Goal: Task Accomplishment & Management: Manage account settings

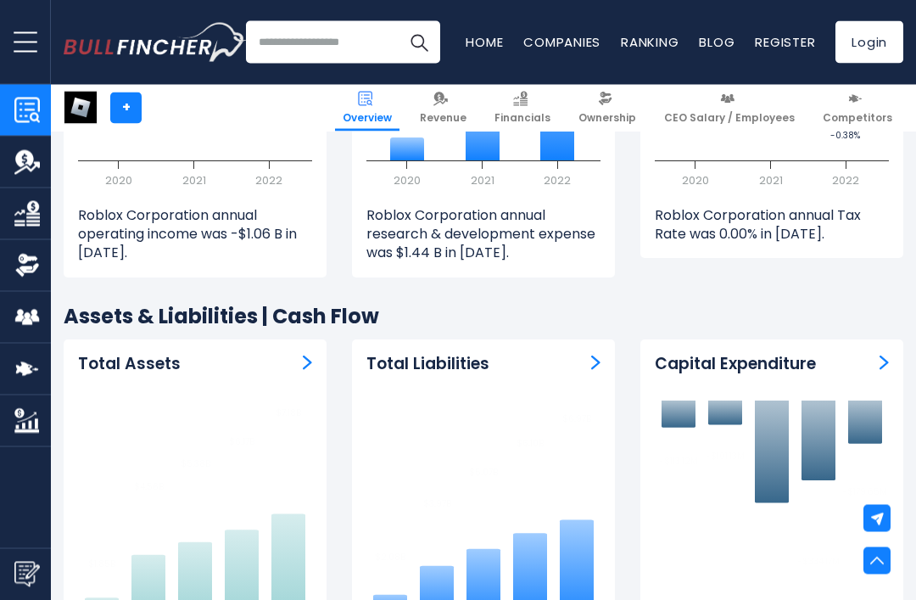
scroll to position [2646, 0]
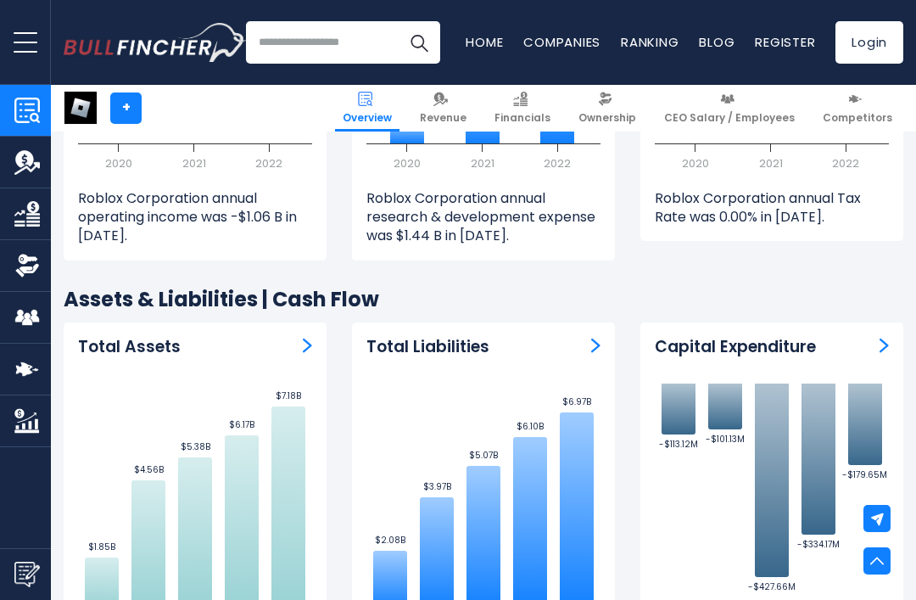
click at [871, 567] on img at bounding box center [877, 561] width 14 height 14
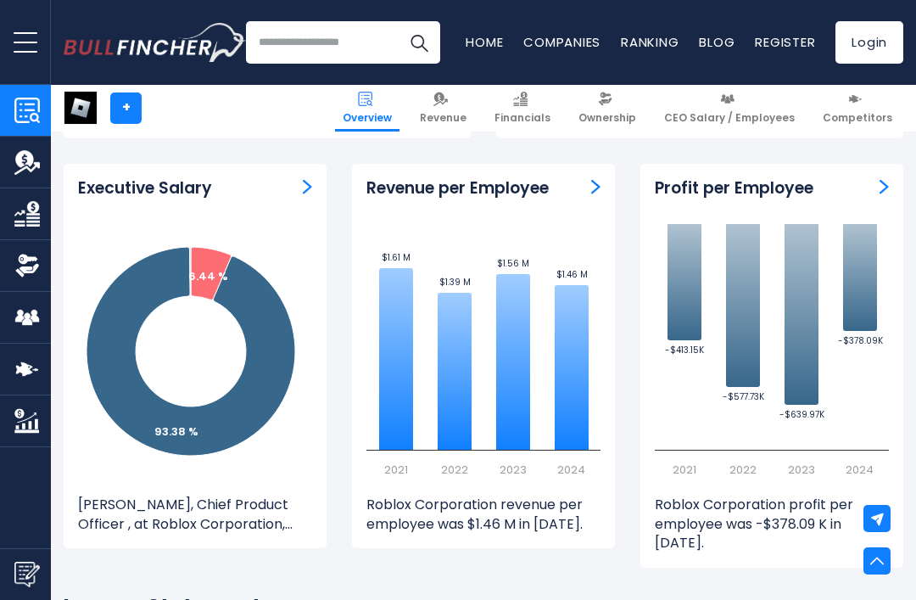
scroll to position [0, 0]
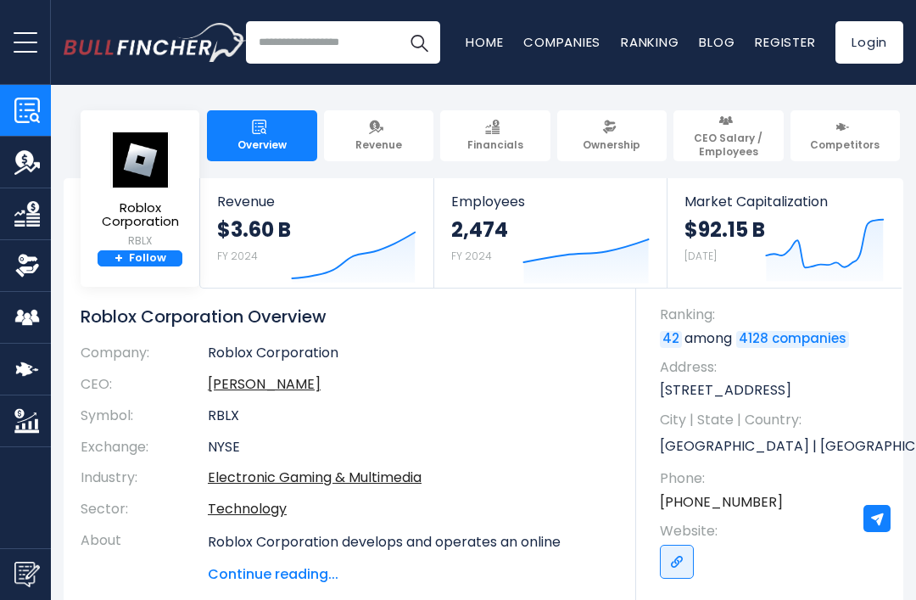
click at [144, 208] on span "Roblox Corporation" at bounding box center [140, 215] width 100 height 28
click at [145, 131] on img at bounding box center [139, 159] width 59 height 57
click at [142, 60] on img "Go to homepage" at bounding box center [155, 42] width 183 height 39
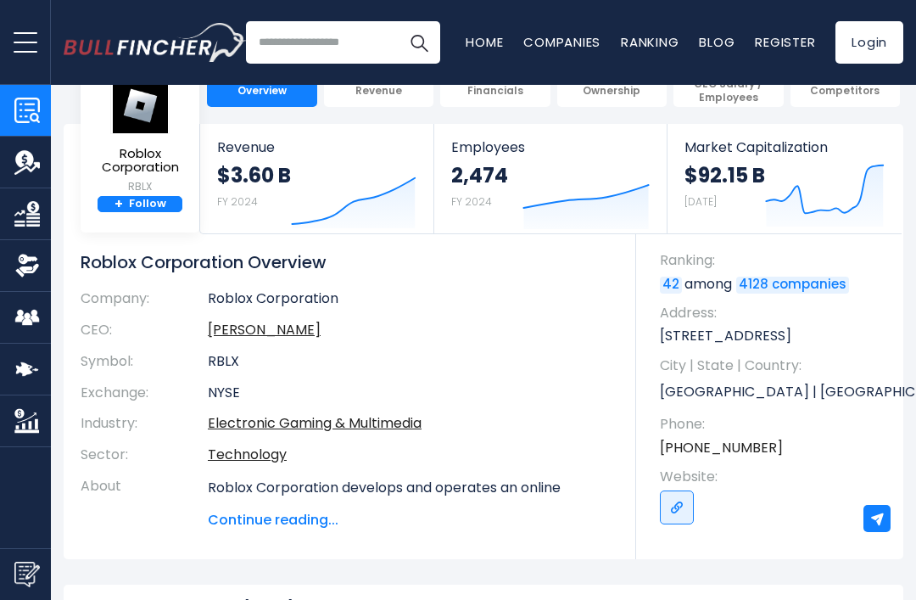
click at [115, 127] on img at bounding box center [139, 105] width 59 height 57
click at [126, 148] on span "Roblox Corporation" at bounding box center [140, 161] width 100 height 28
click at [35, 309] on img "Company Employees" at bounding box center [26, 316] width 25 height 25
click at [36, 324] on img "Company Employees" at bounding box center [26, 316] width 25 height 25
click at [39, 321] on img "Company Employees" at bounding box center [26, 316] width 25 height 25
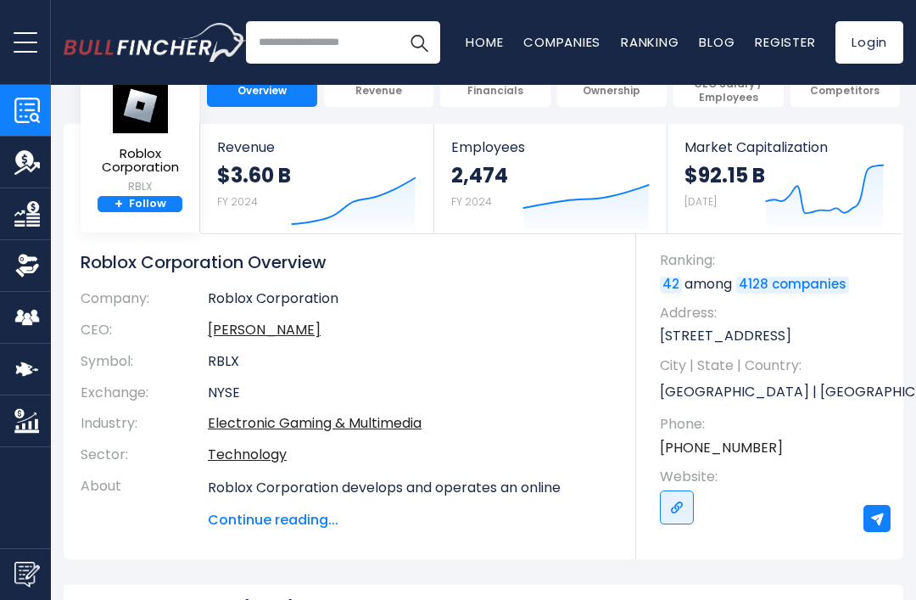
click at [24, 328] on img "Company Employees" at bounding box center [26, 316] width 25 height 25
click at [36, 259] on img "Company Ownership" at bounding box center [26, 265] width 25 height 25
click at [30, 295] on link "CEO Salary / Employees" at bounding box center [25, 317] width 51 height 51
click at [35, 322] on img "Company Employees" at bounding box center [26, 316] width 25 height 25
click at [8, 192] on link "Financials" at bounding box center [25, 213] width 51 height 51
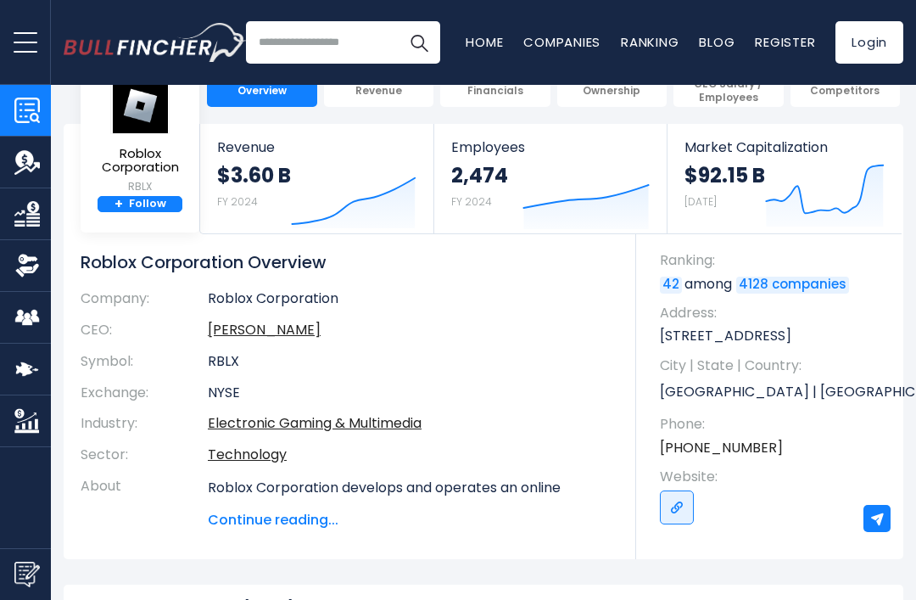
click at [99, 194] on small "RBLX" at bounding box center [140, 186] width 100 height 15
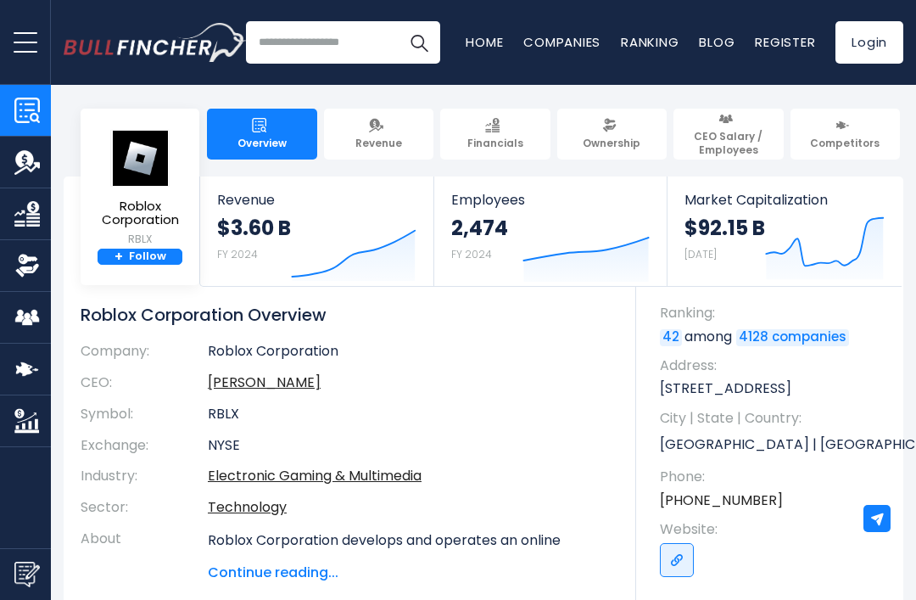
click at [163, 262] on link "+ Follow" at bounding box center [140, 256] width 85 height 17
click at [156, 248] on link "+ Follow" at bounding box center [140, 256] width 85 height 17
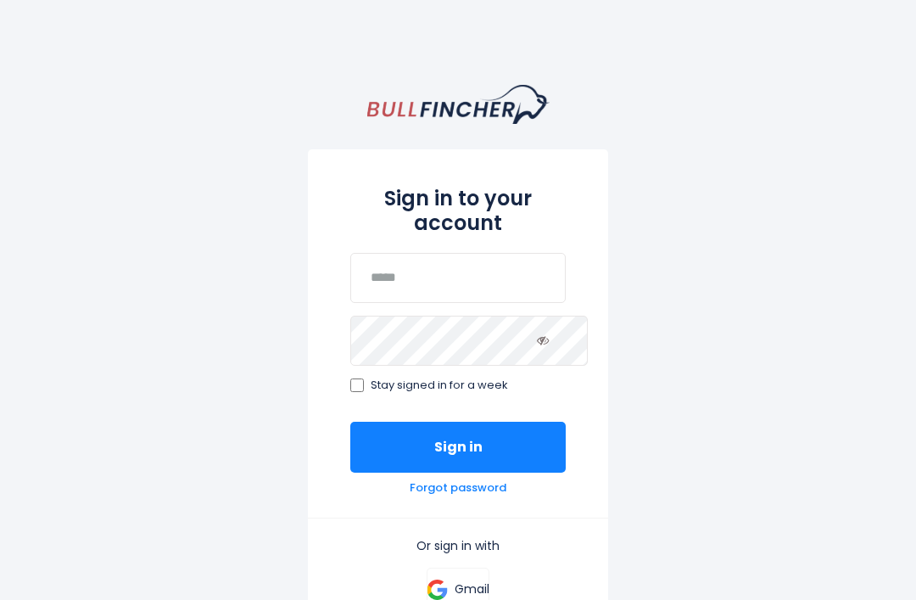
click at [544, 438] on button "Sign in" at bounding box center [457, 446] width 215 height 51
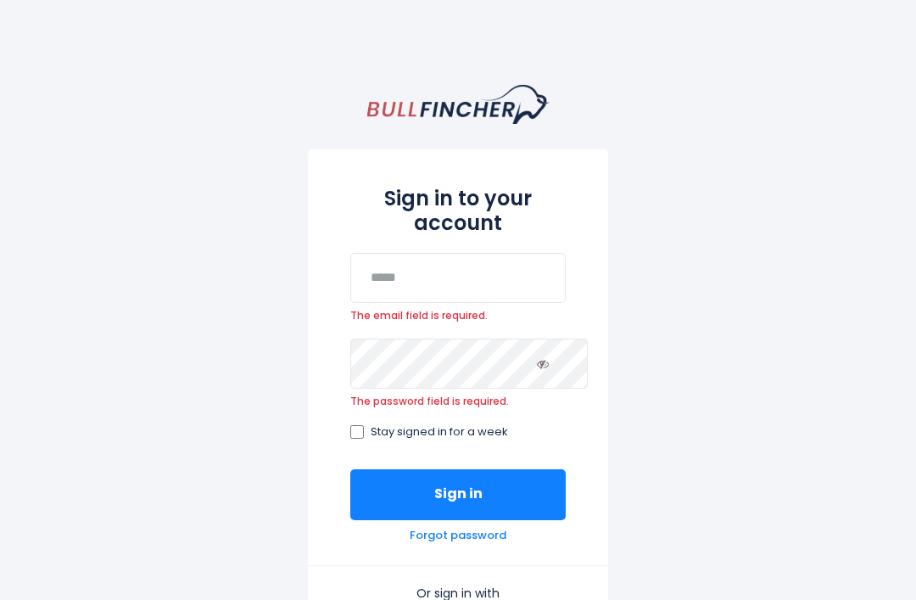
click at [551, 266] on input "email" at bounding box center [457, 278] width 215 height 50
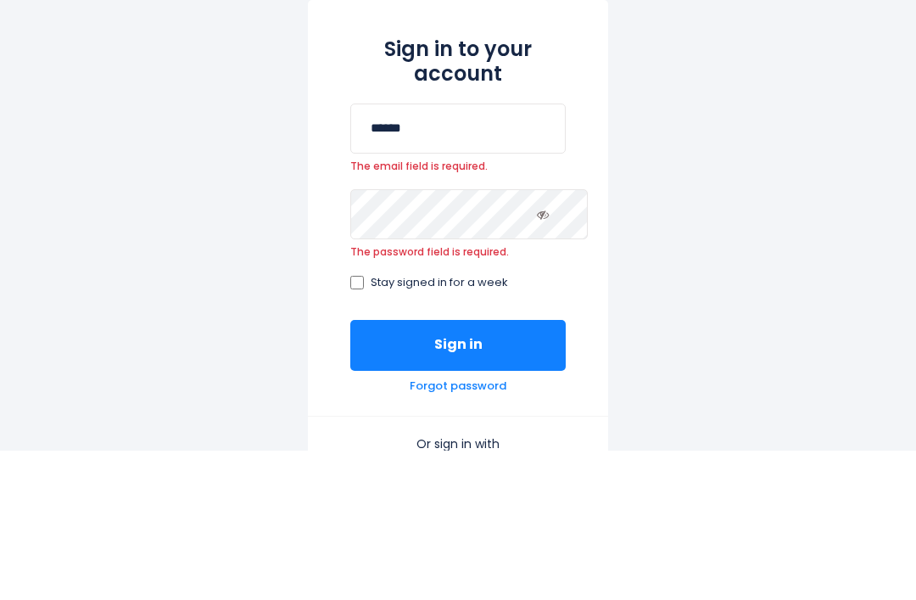
click at [516, 253] on input "******" at bounding box center [457, 278] width 215 height 50
type input "******"
click at [703, 85] on div "Sign in to your account ****** The email field is required. The password field …" at bounding box center [458, 471] width 916 height 773
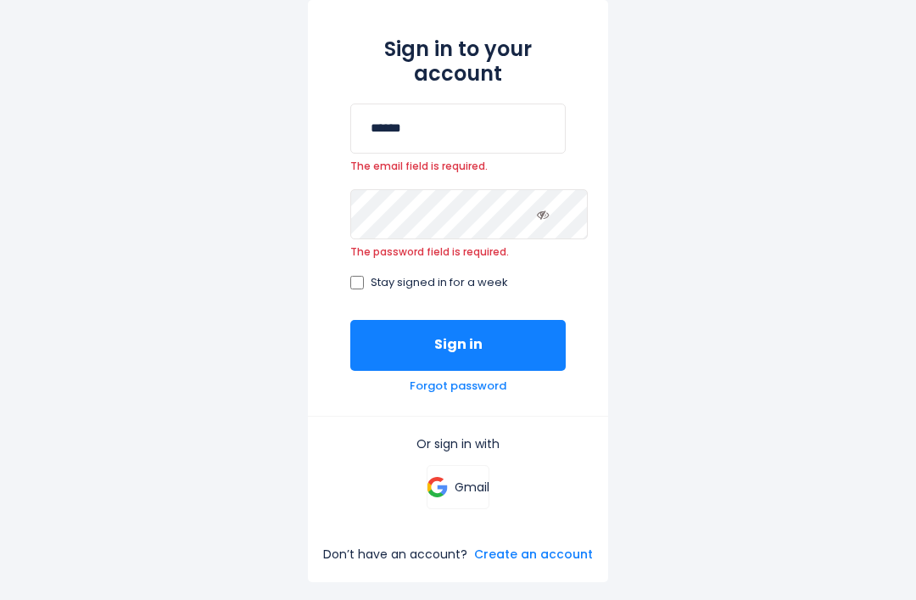
click at [776, 59] on div "Sign in to your account ****** The email field is required. The password field …" at bounding box center [458, 322] width 916 height 773
click at [522, 392] on div "Forgot password" at bounding box center [457, 382] width 215 height 23
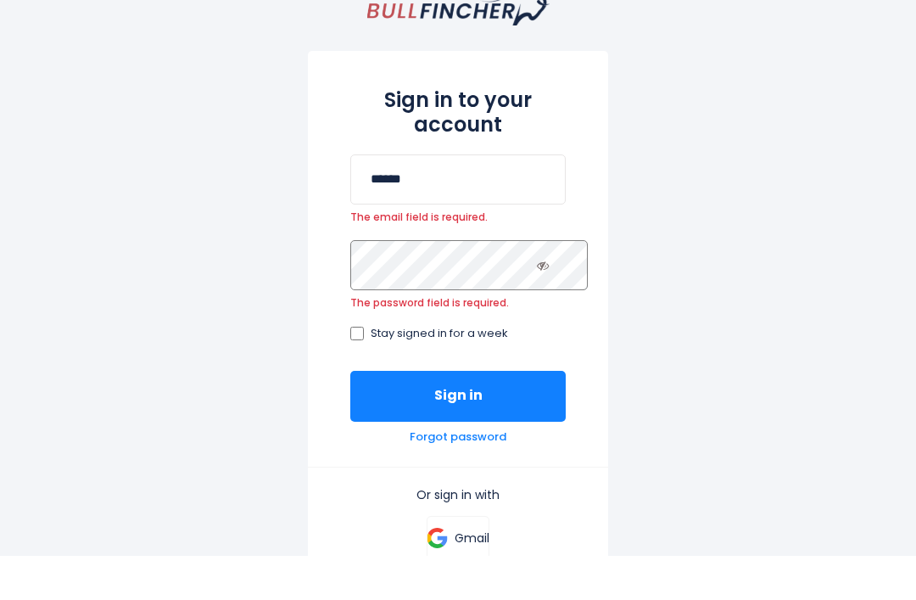
scroll to position [17, 0]
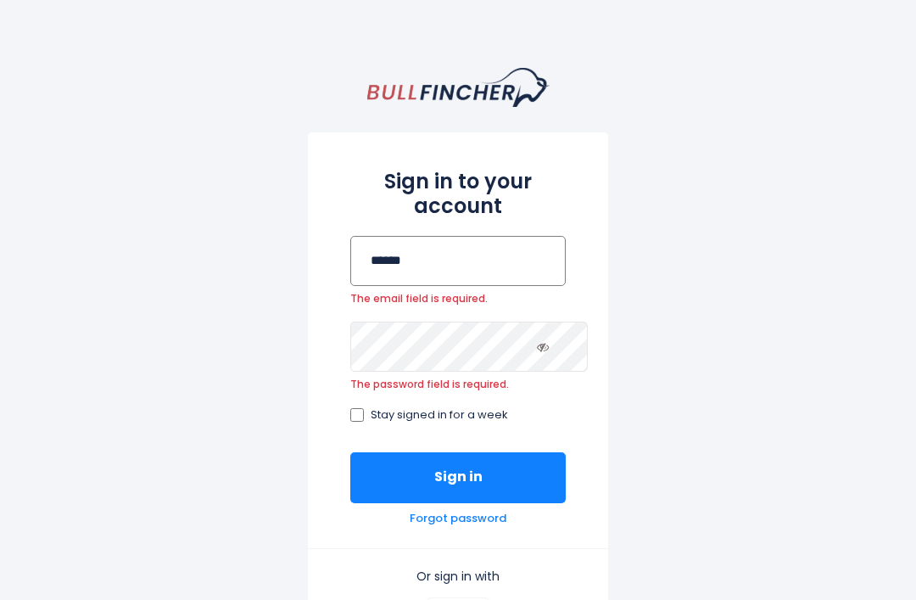
click at [566, 236] on input "******" at bounding box center [457, 261] width 215 height 50
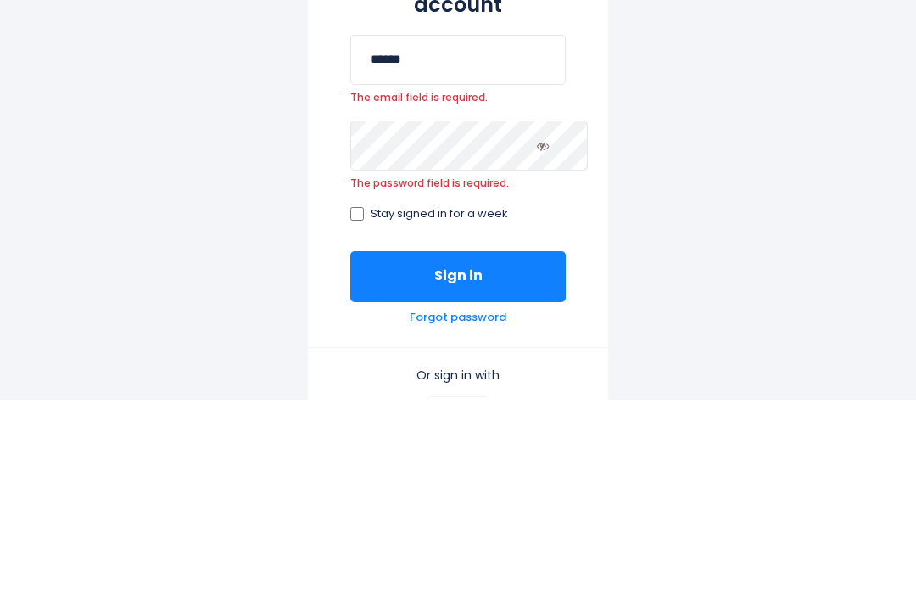
click at [527, 452] on button "Sign in" at bounding box center [457, 477] width 215 height 51
click at [371, 408] on span "Stay signed in for a week" at bounding box center [439, 415] width 137 height 14
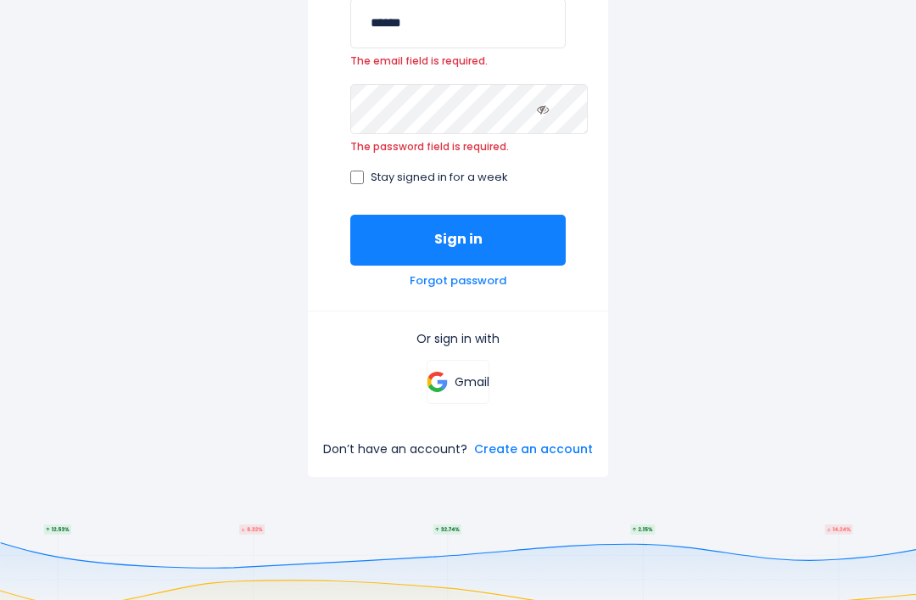
scroll to position [254, 0]
